Goal: Task Accomplishment & Management: Complete application form

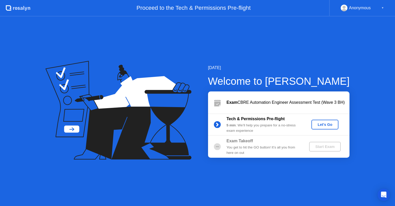
click at [326, 125] on div "Let's Go" at bounding box center [325, 125] width 23 height 4
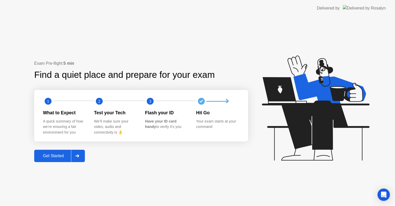
click at [47, 159] on div "Get Started" at bounding box center [53, 156] width 35 height 5
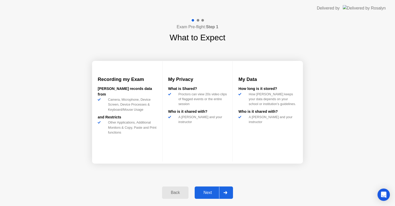
click at [211, 191] on div "Next" at bounding box center [207, 193] width 23 height 5
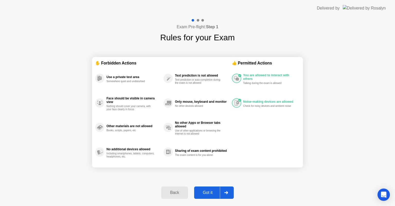
click at [211, 191] on div "Got it" at bounding box center [208, 193] width 24 height 5
select select "**********"
select select "*******"
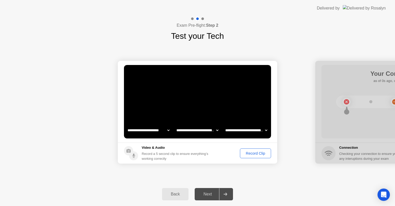
click at [257, 150] on button "Record Clip" at bounding box center [255, 154] width 31 height 10
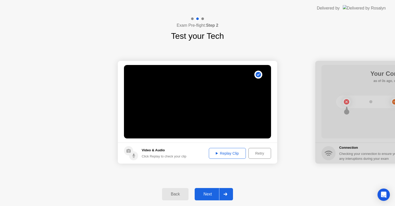
click at [210, 195] on div "Next" at bounding box center [207, 194] width 23 height 5
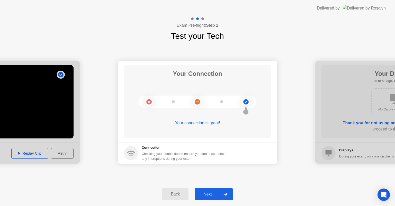
click at [210, 195] on div "Next" at bounding box center [207, 194] width 23 height 5
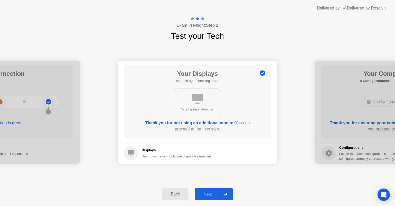
click at [210, 195] on div "Next" at bounding box center [207, 194] width 23 height 5
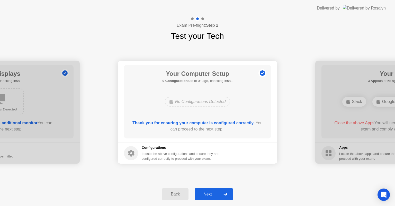
click at [210, 195] on div "Next" at bounding box center [207, 194] width 23 height 5
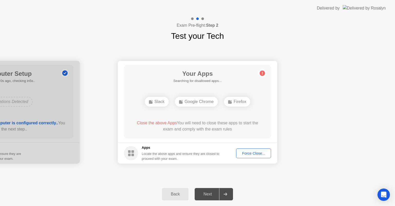
click at [256, 154] on div "Force Close..." at bounding box center [253, 154] width 31 height 4
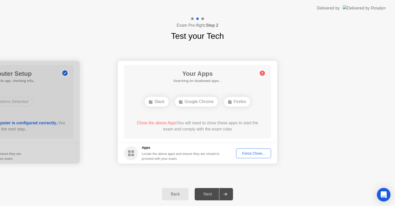
click at [389, 195] on body "**********" at bounding box center [197, 103] width 395 height 206
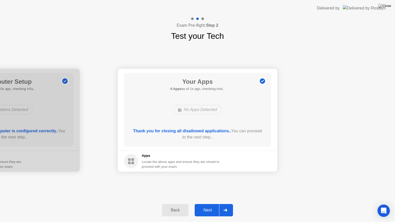
click at [210, 206] on div "Next" at bounding box center [207, 210] width 23 height 5
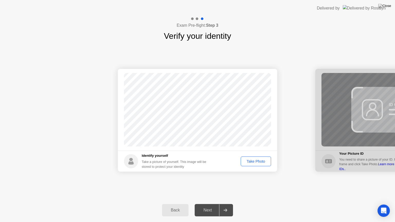
click at [263, 162] on div "Take Photo" at bounding box center [256, 162] width 27 height 4
click at [206, 206] on div "Next" at bounding box center [207, 210] width 23 height 5
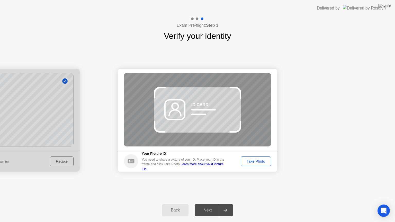
click at [258, 160] on div "Take Photo" at bounding box center [256, 162] width 27 height 4
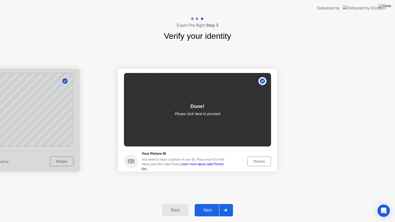
click at [256, 158] on button "Retake" at bounding box center [260, 162] width 24 height 10
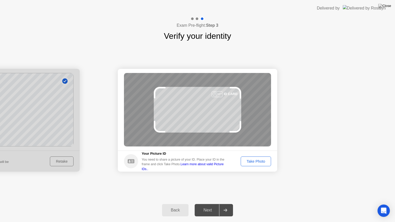
click at [255, 162] on div "Take Photo" at bounding box center [256, 162] width 27 height 4
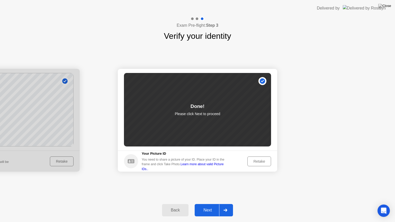
click at [213, 206] on div "Next" at bounding box center [207, 210] width 23 height 5
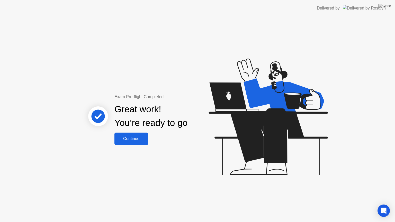
click at [130, 139] on div "Continue" at bounding box center [131, 139] width 31 height 5
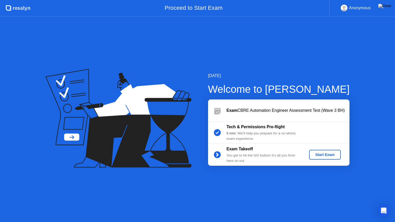
click at [325, 152] on button "Start Exam" at bounding box center [325, 155] width 32 height 10
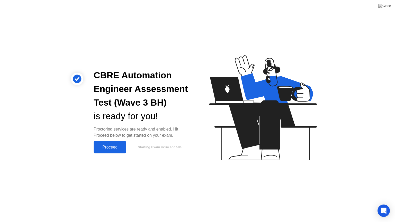
click at [113, 150] on div "Proceed" at bounding box center [110, 147] width 30 height 5
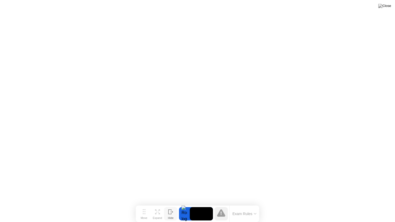
click at [174, 206] on div "Hide" at bounding box center [171, 218] width 6 height 3
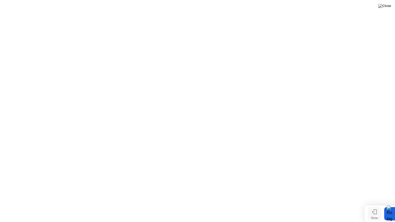
click at [377, 206] on icon at bounding box center [375, 212] width 3 height 4
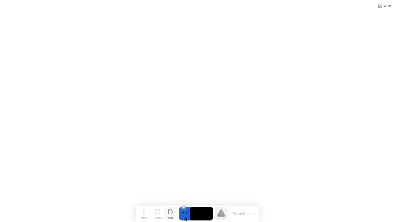
click at [221, 206] on icon at bounding box center [221, 214] width 1 height 4
click at [250, 206] on button "Exam Rules" at bounding box center [244, 214] width 27 height 5
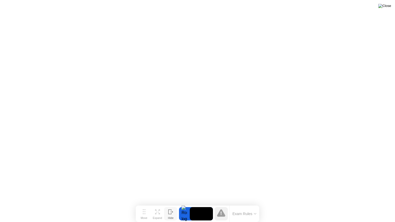
click at [386, 6] on img at bounding box center [385, 6] width 13 height 4
click at [390, 8] on img at bounding box center [385, 6] width 13 height 4
